Goal: Transaction & Acquisition: Purchase product/service

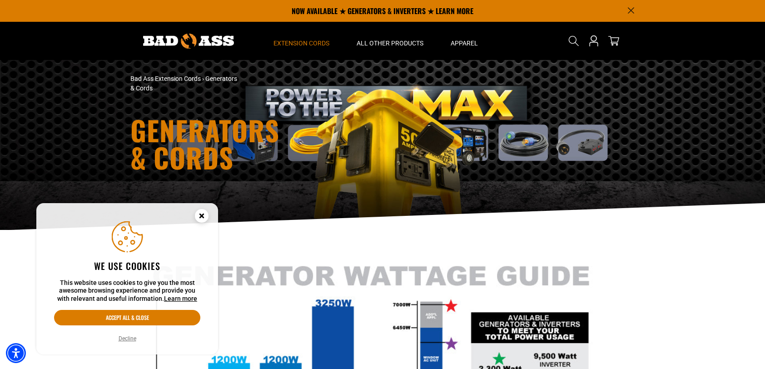
click at [203, 216] on circle "Cookie Consent" at bounding box center [202, 216] width 14 height 14
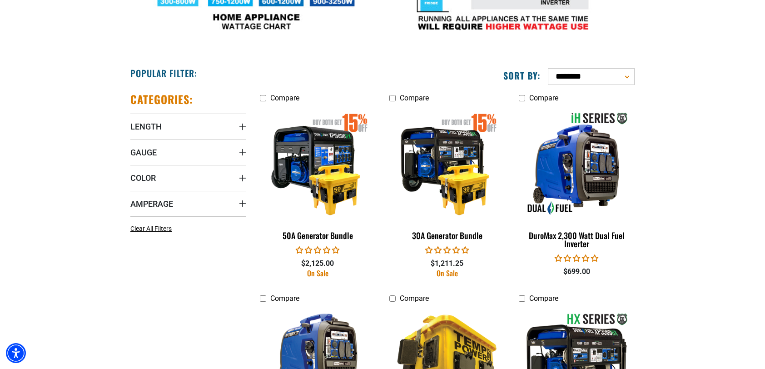
scroll to position [454, 0]
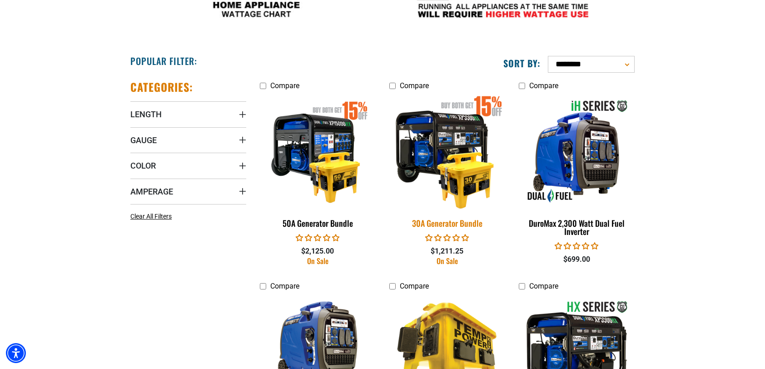
click at [446, 154] on img at bounding box center [446, 151] width 127 height 116
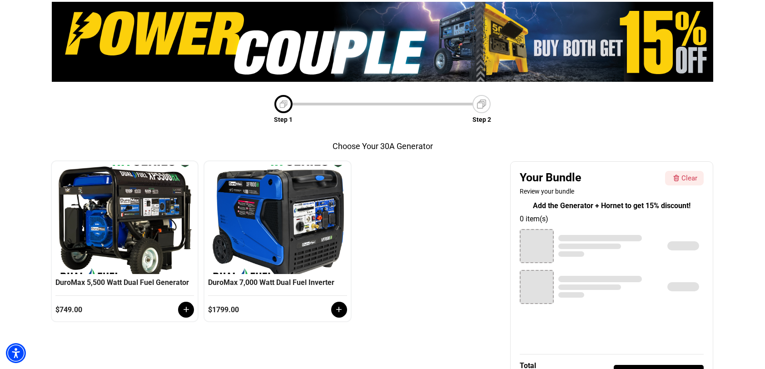
scroll to position [75, 0]
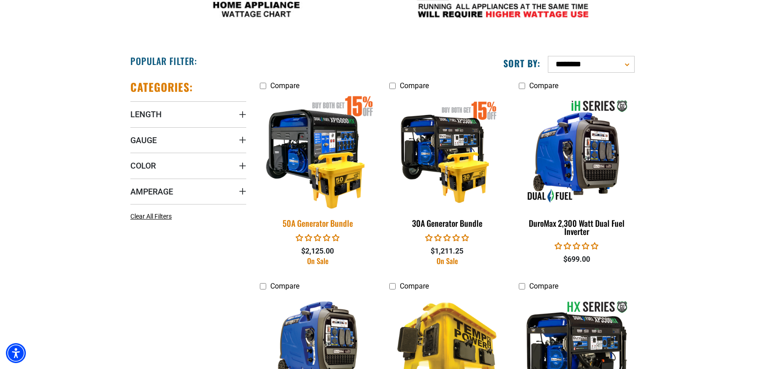
click at [332, 146] on img at bounding box center [317, 151] width 127 height 116
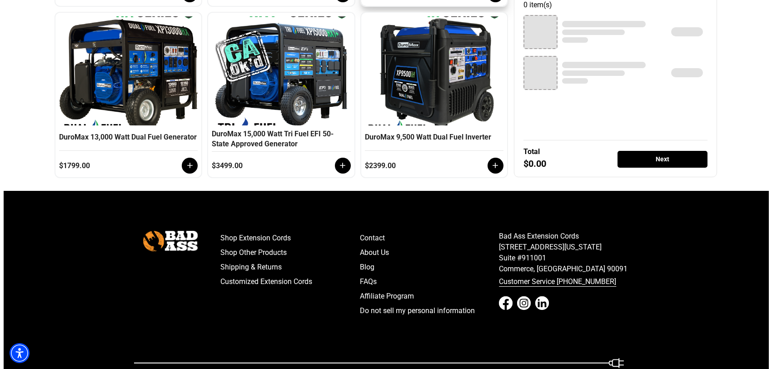
scroll to position [378, 0]
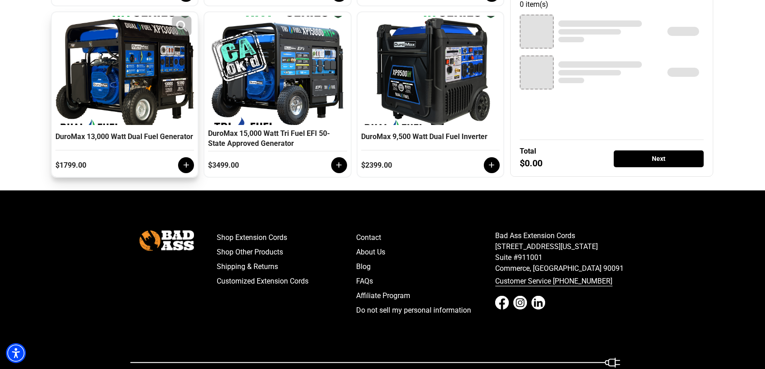
click at [151, 95] on div at bounding box center [125, 72] width 134 height 113
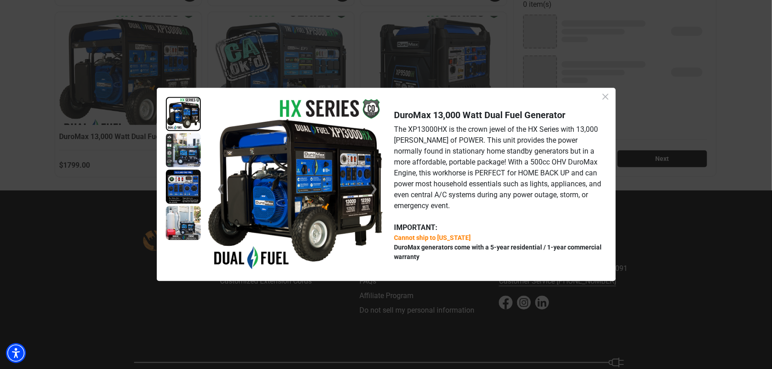
click at [187, 151] on img at bounding box center [183, 150] width 35 height 34
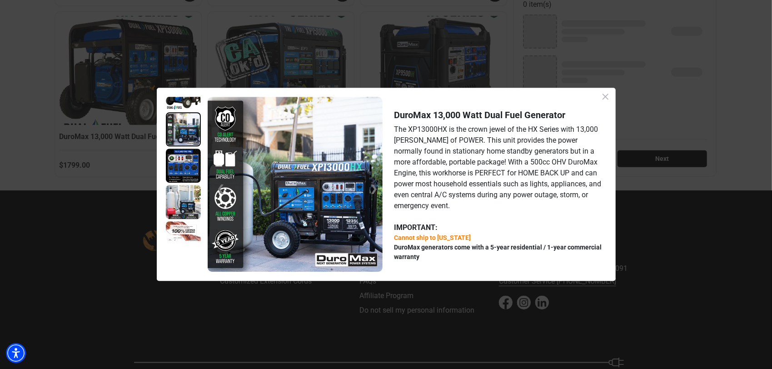
scroll to position [36, 0]
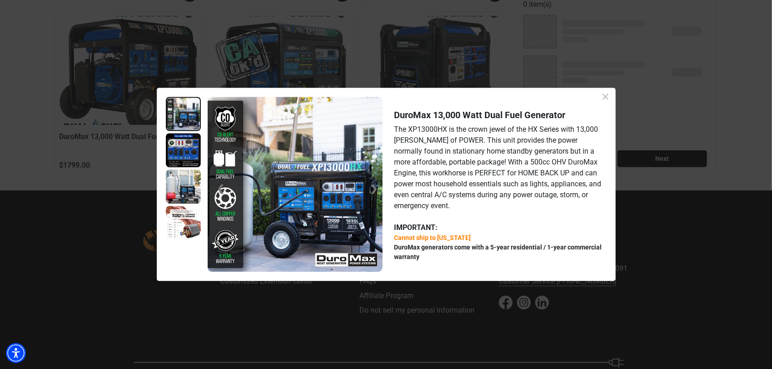
click at [180, 183] on img at bounding box center [183, 186] width 35 height 34
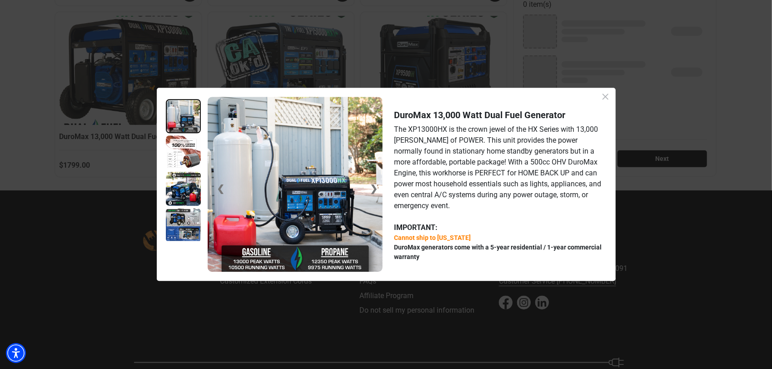
scroll to position [108, 0]
click at [187, 223] on img at bounding box center [183, 224] width 35 height 34
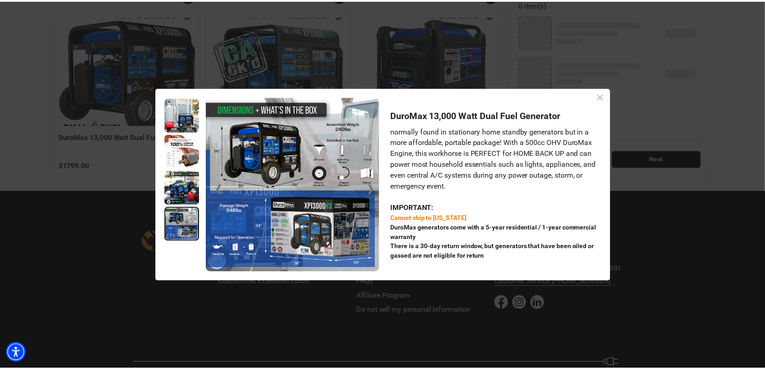
scroll to position [0, 0]
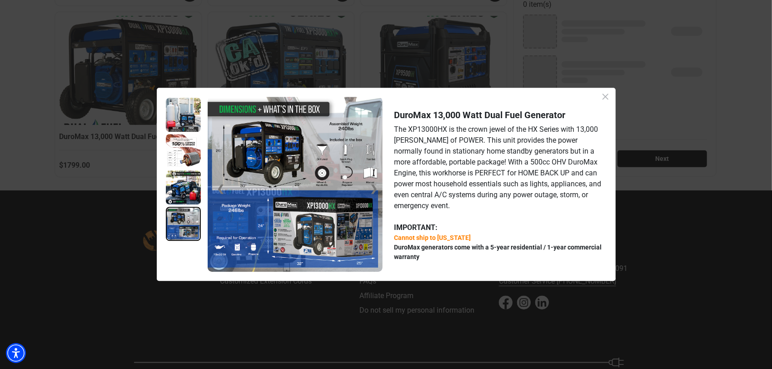
click at [607, 99] on icon "Close dialog" at bounding box center [605, 97] width 6 height 6
